Goal: Information Seeking & Learning: Learn about a topic

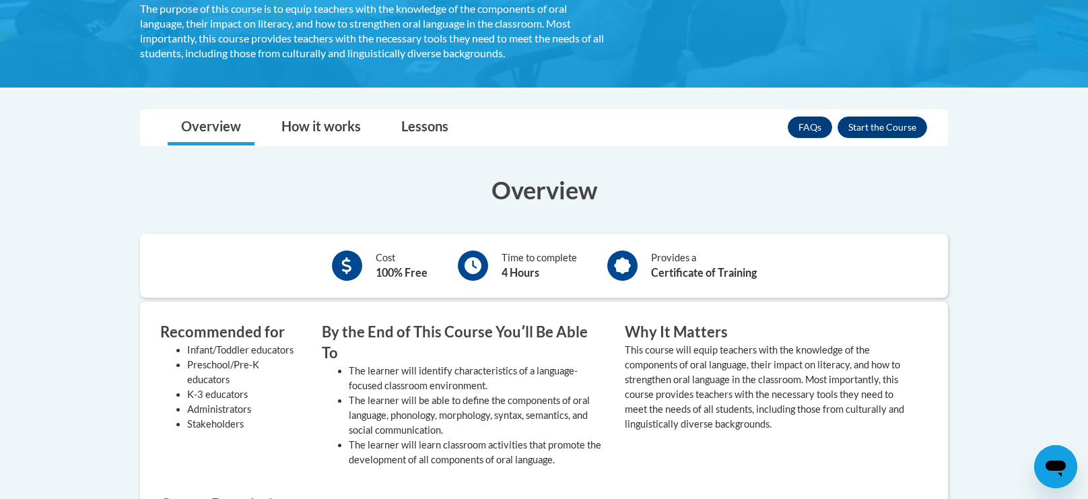
scroll to position [303, 0]
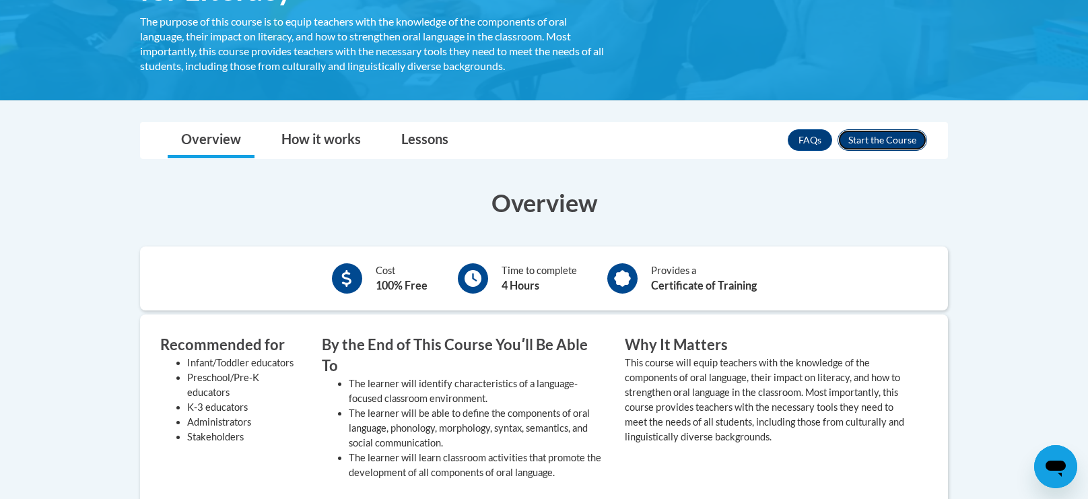
click at [891, 142] on button "Enroll" at bounding box center [883, 140] width 90 height 22
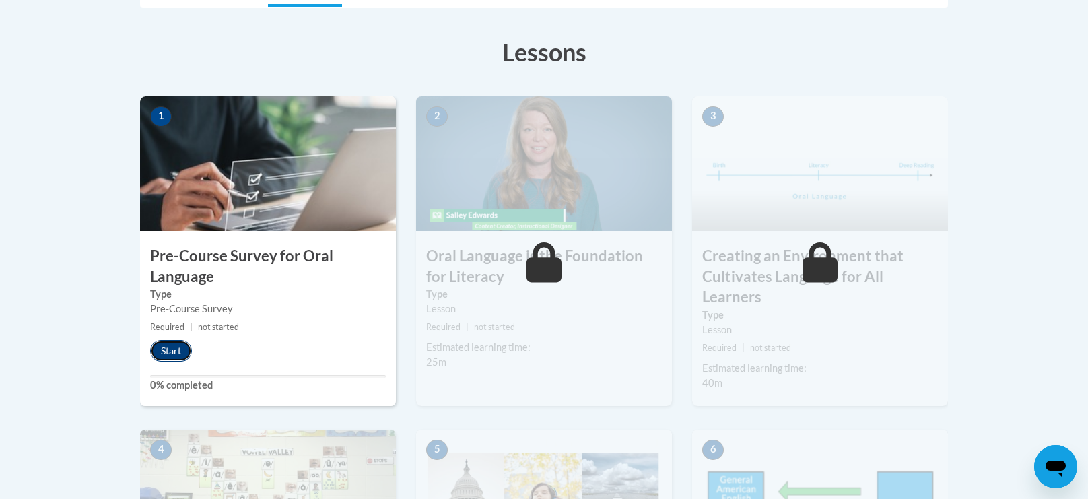
click at [160, 349] on button "Start" at bounding box center [171, 351] width 42 height 22
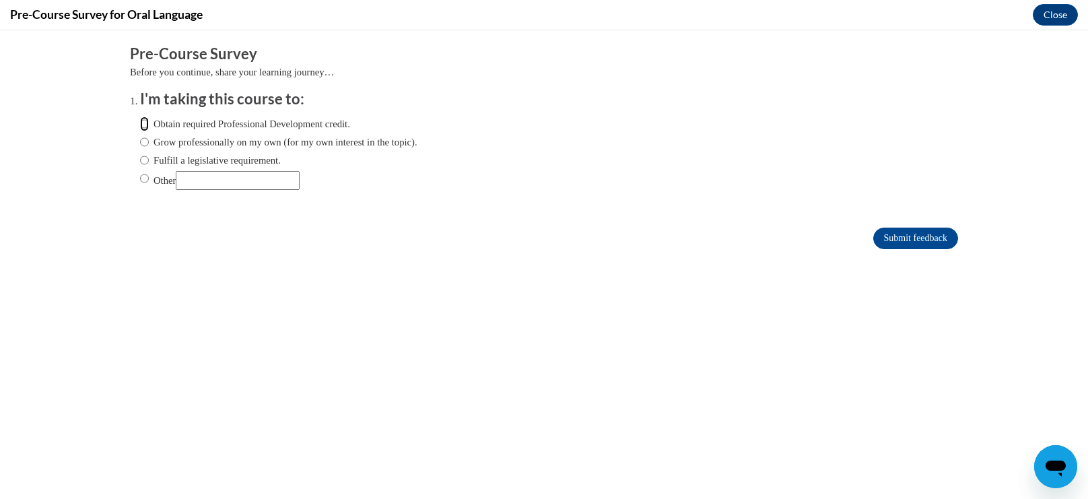
click at [147, 123] on input "Obtain required Professional Development credit." at bounding box center [144, 123] width 9 height 15
radio input "true"
click at [913, 238] on input "Submit feedback" at bounding box center [915, 239] width 85 height 22
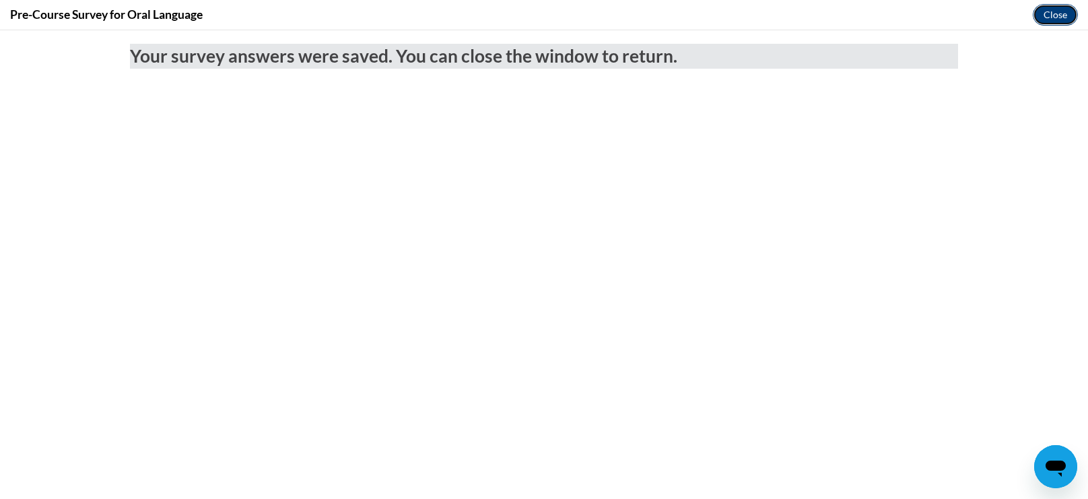
click at [1054, 19] on button "Close" at bounding box center [1055, 15] width 45 height 22
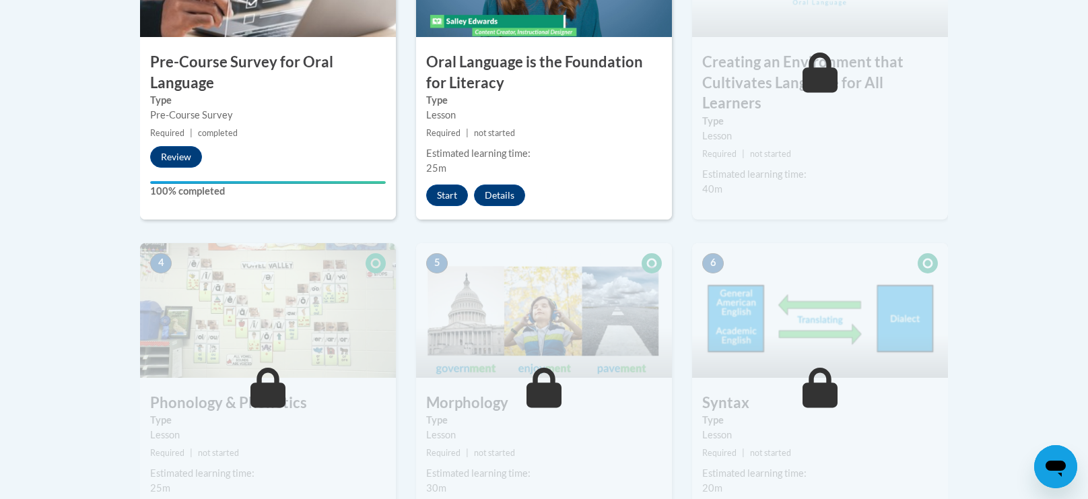
scroll to position [547, 0]
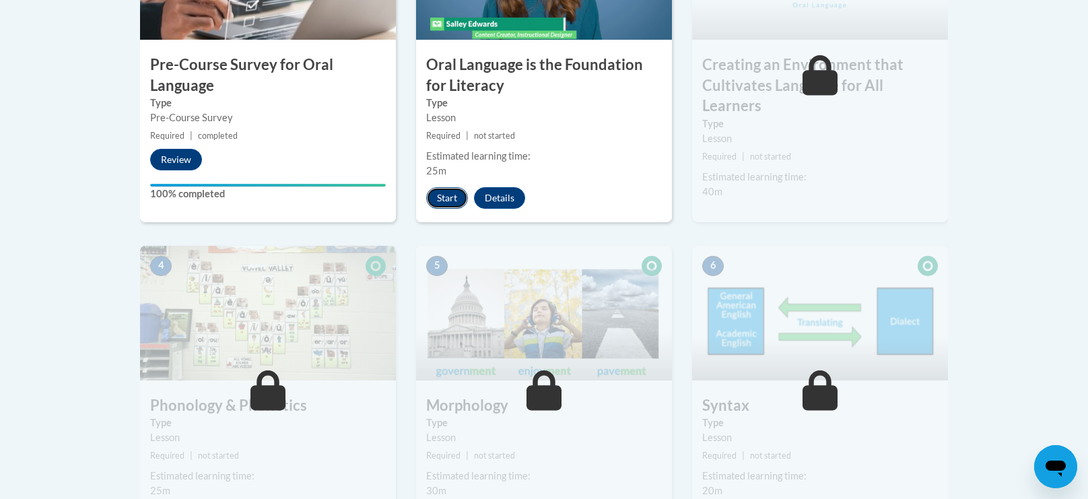
click at [443, 196] on button "Start" at bounding box center [447, 198] width 42 height 22
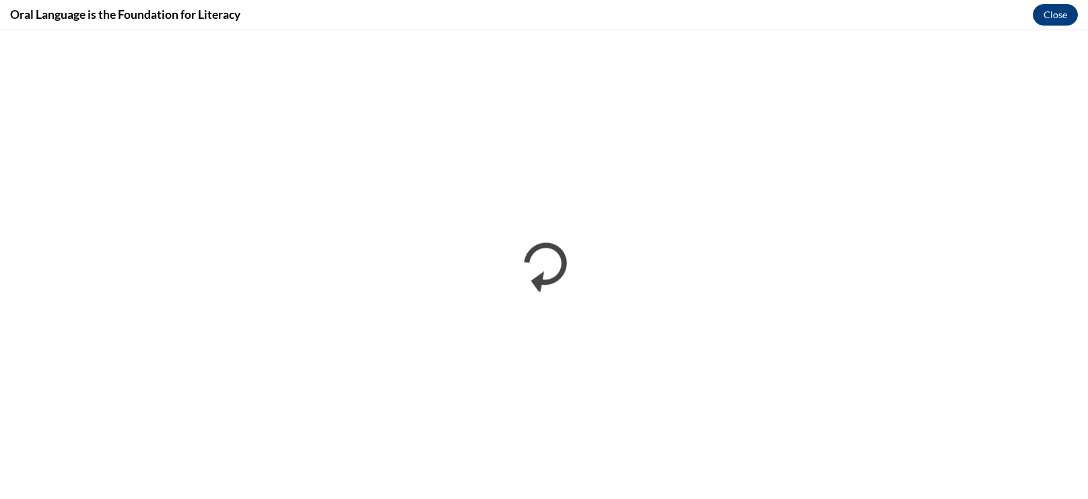
scroll to position [0, 0]
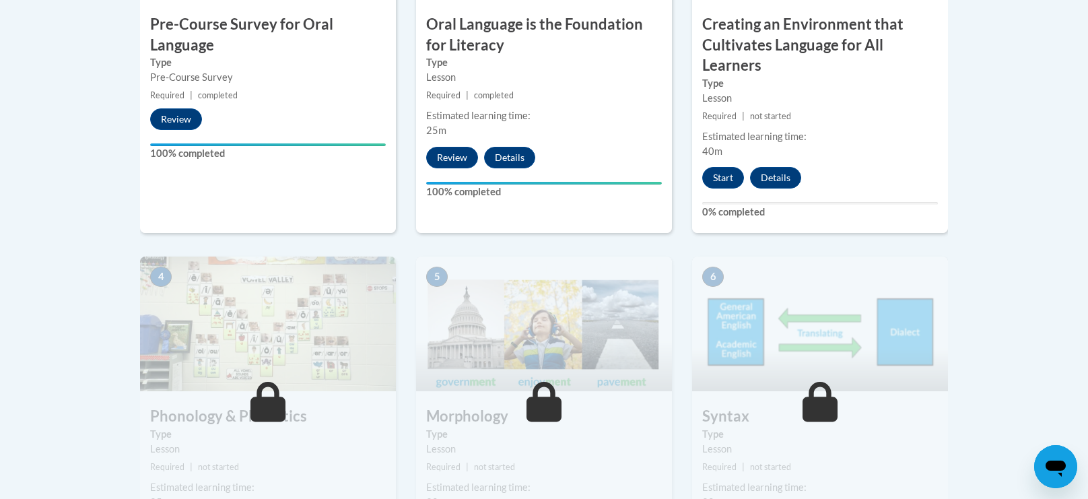
scroll to position [583, 0]
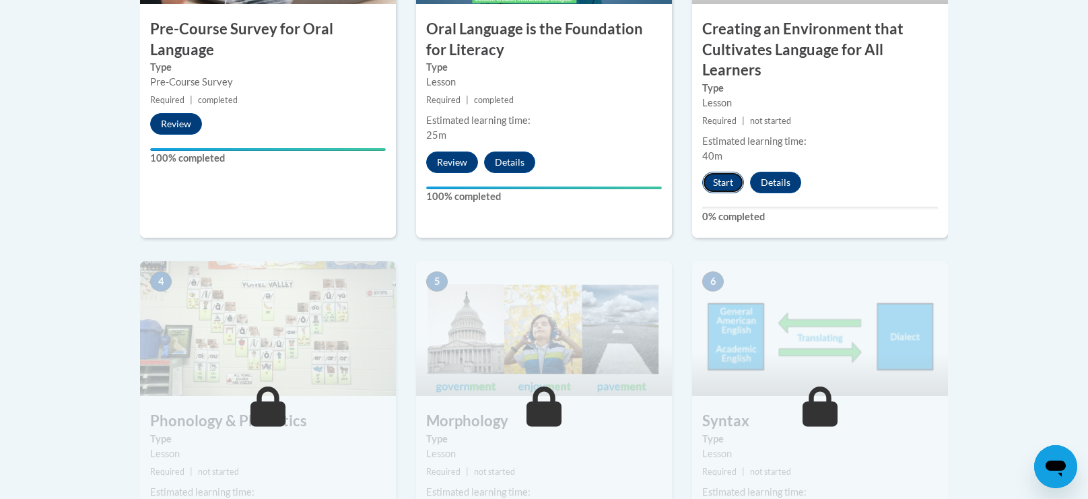
click at [720, 182] on button "Start" at bounding box center [723, 183] width 42 height 22
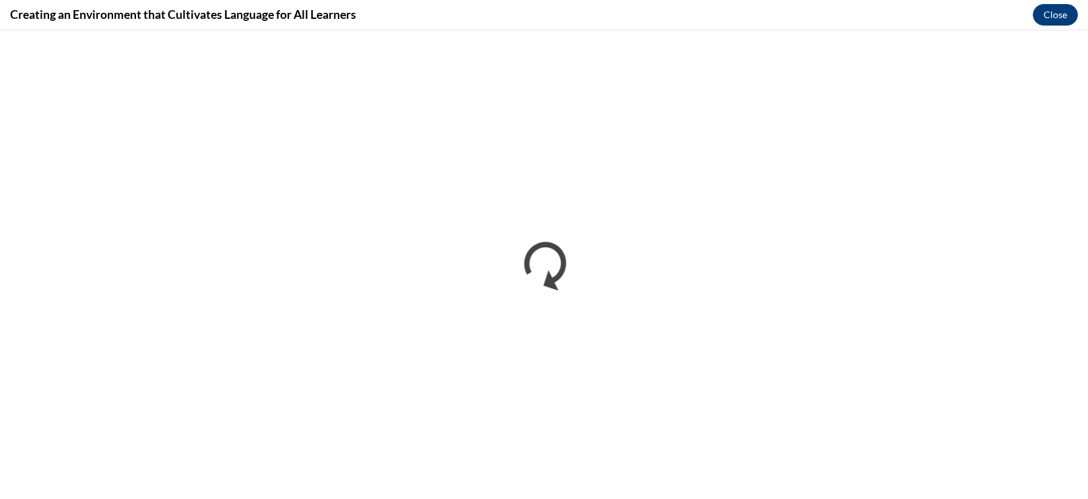
scroll to position [0, 0]
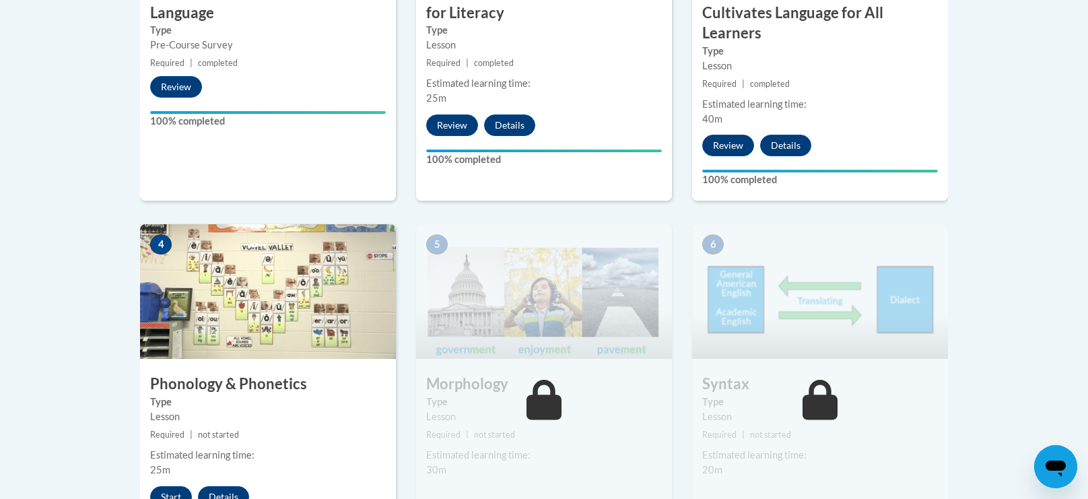
scroll to position [621, 0]
